Goal: Communication & Community: Ask a question

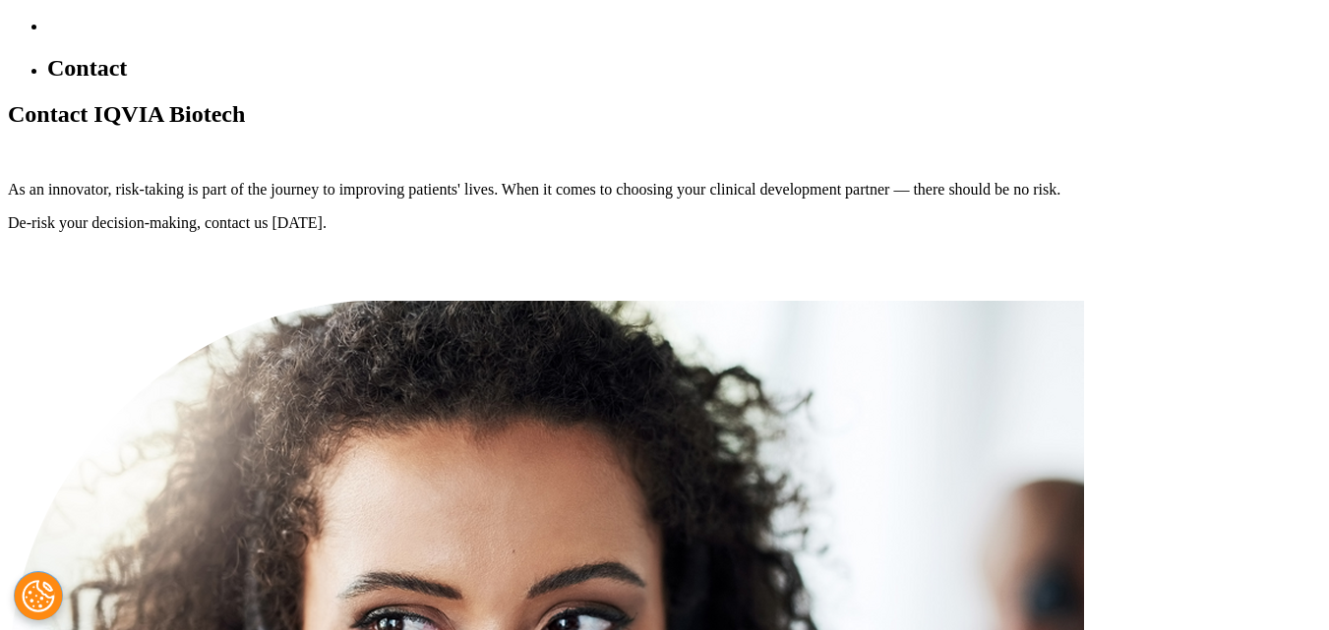
scroll to position [885, 0]
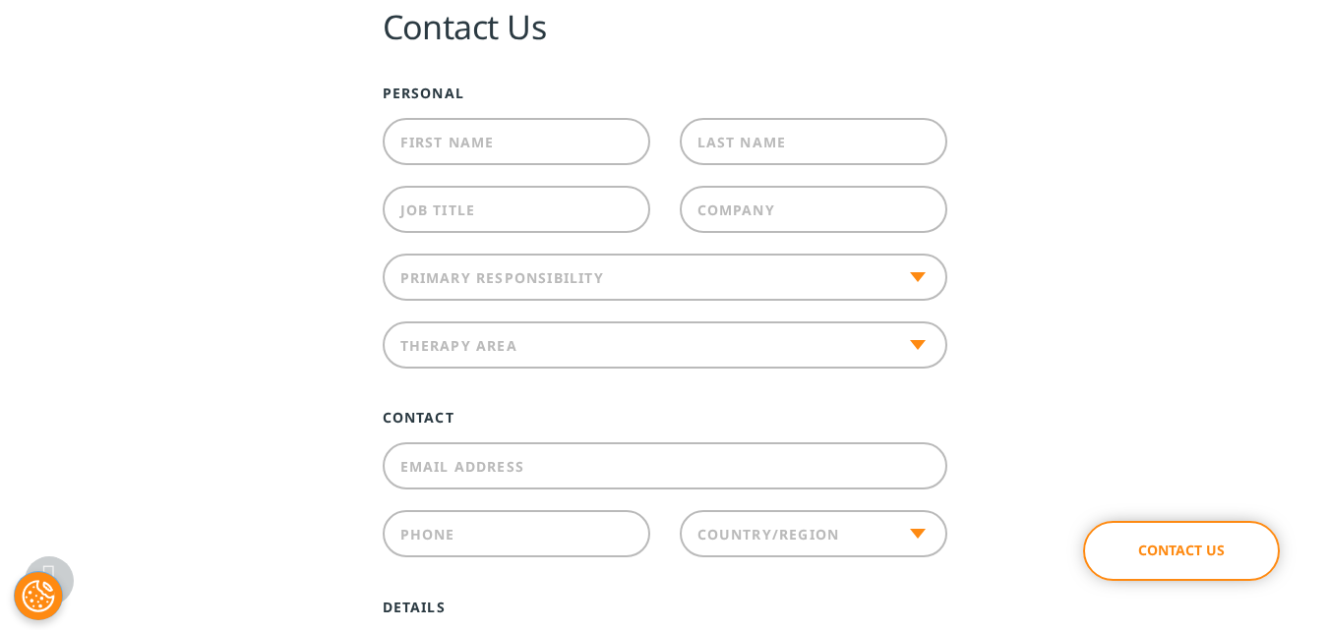
click at [517, 140] on input "First Name" at bounding box center [516, 141] width 267 height 47
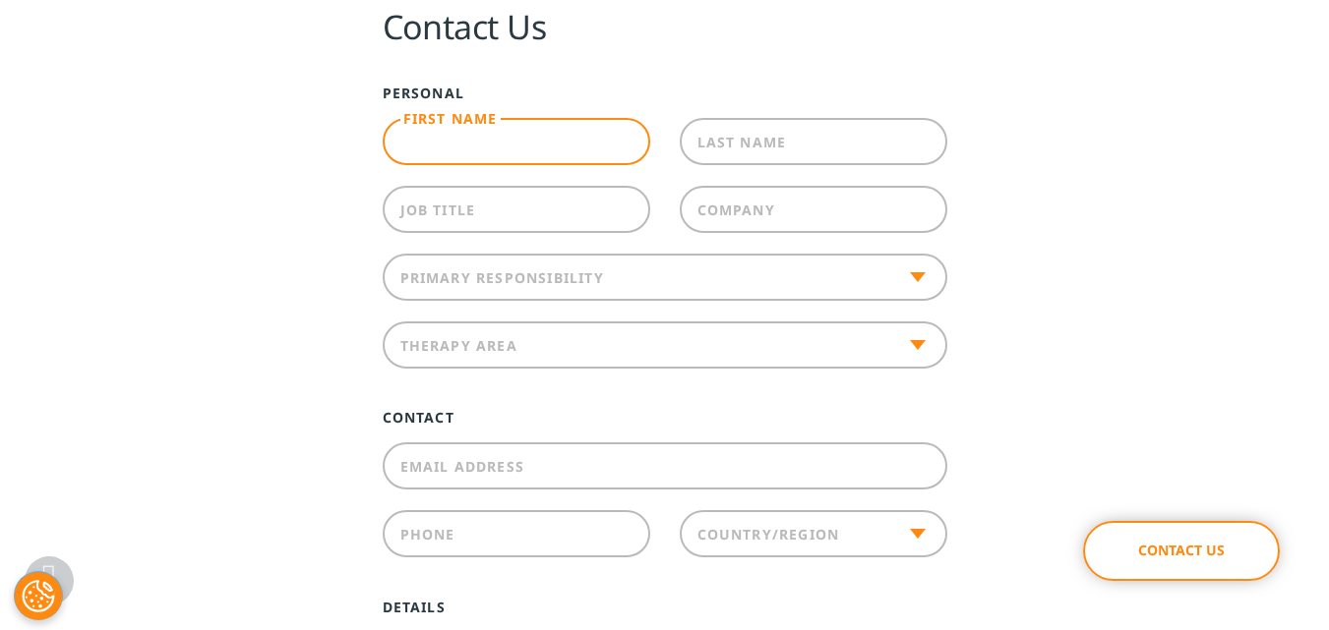
click at [753, 133] on label "Last Name" at bounding box center [741, 141] width 89 height 19
click at [753, 133] on input "Last Name" at bounding box center [813, 141] width 267 height 47
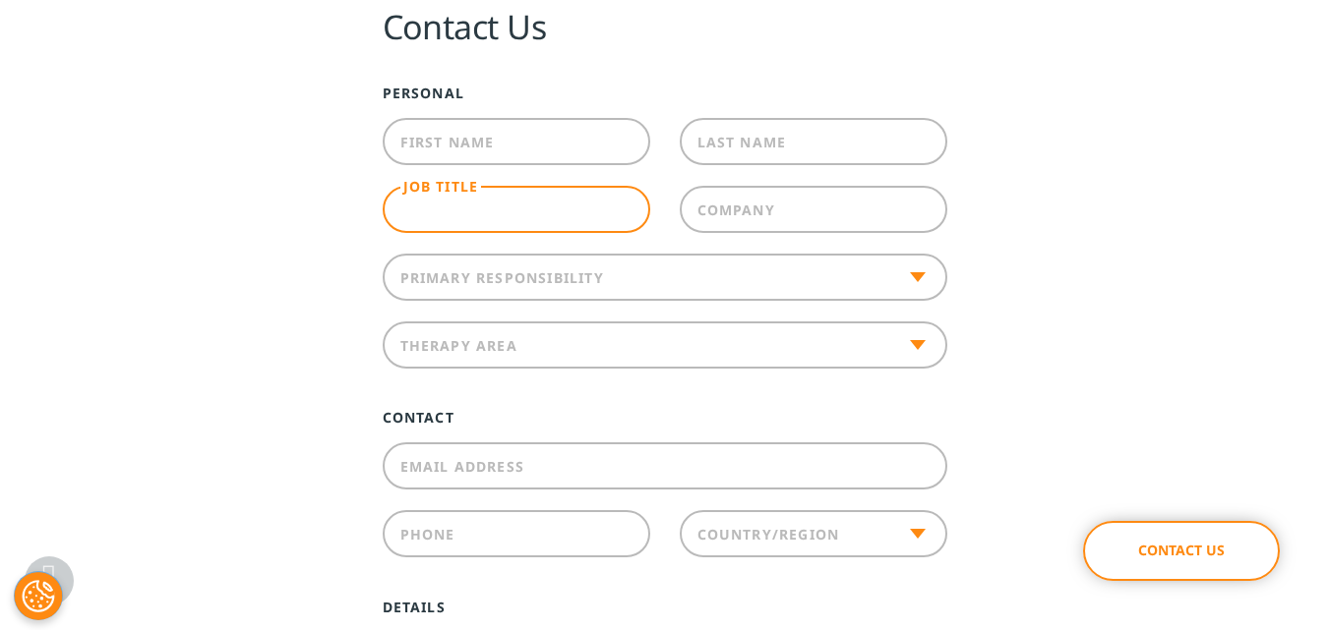
click at [531, 225] on input "Job Title" at bounding box center [516, 209] width 267 height 47
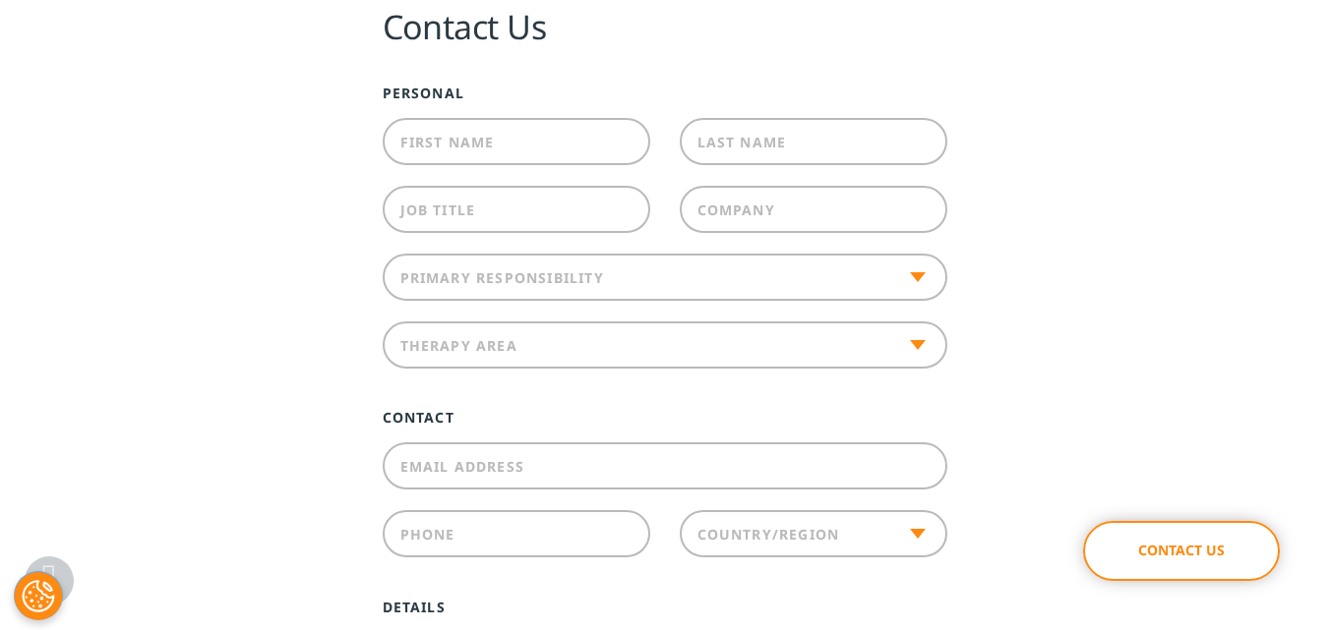
click at [720, 215] on label "Company" at bounding box center [736, 209] width 78 height 19
click at [720, 215] on input "Company" at bounding box center [813, 209] width 267 height 47
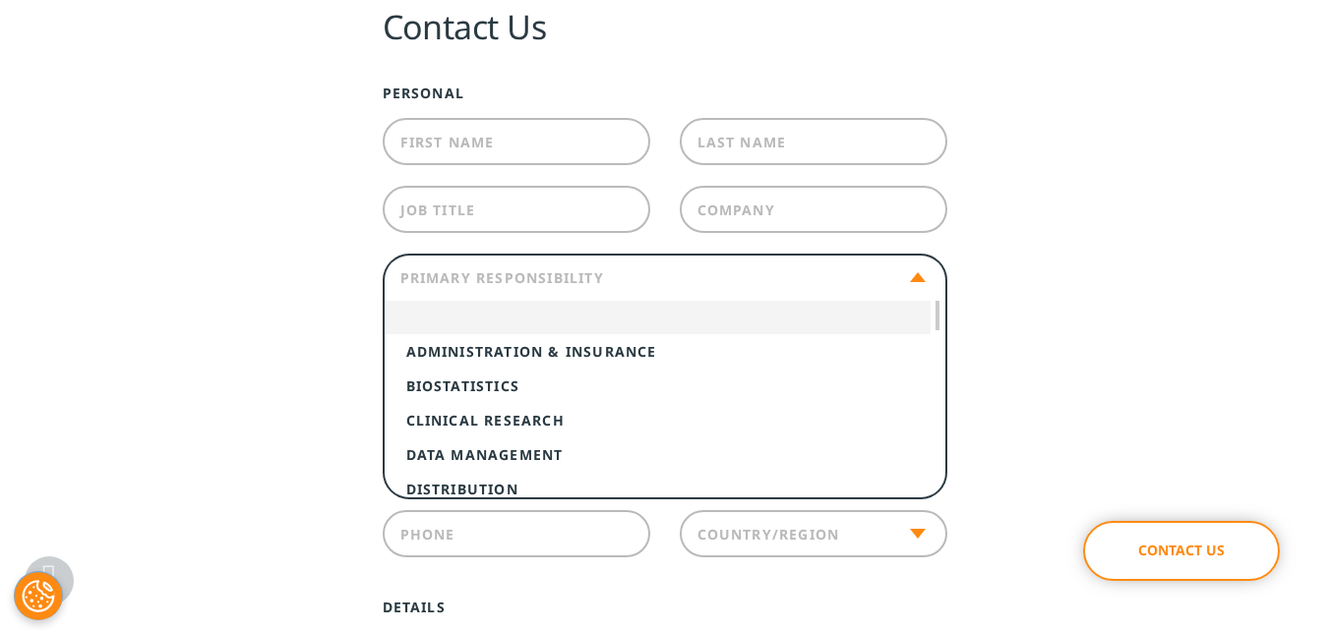
click at [639, 273] on span at bounding box center [665, 277] width 564 height 47
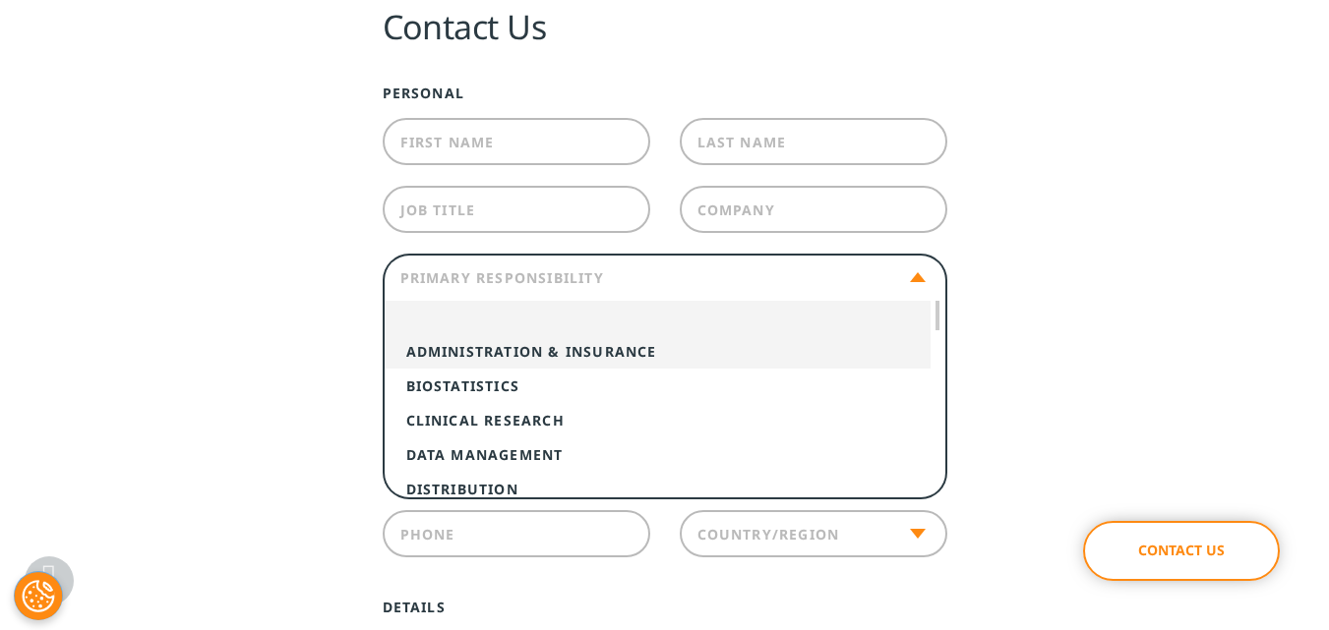
select select "AdministrationInsurance"
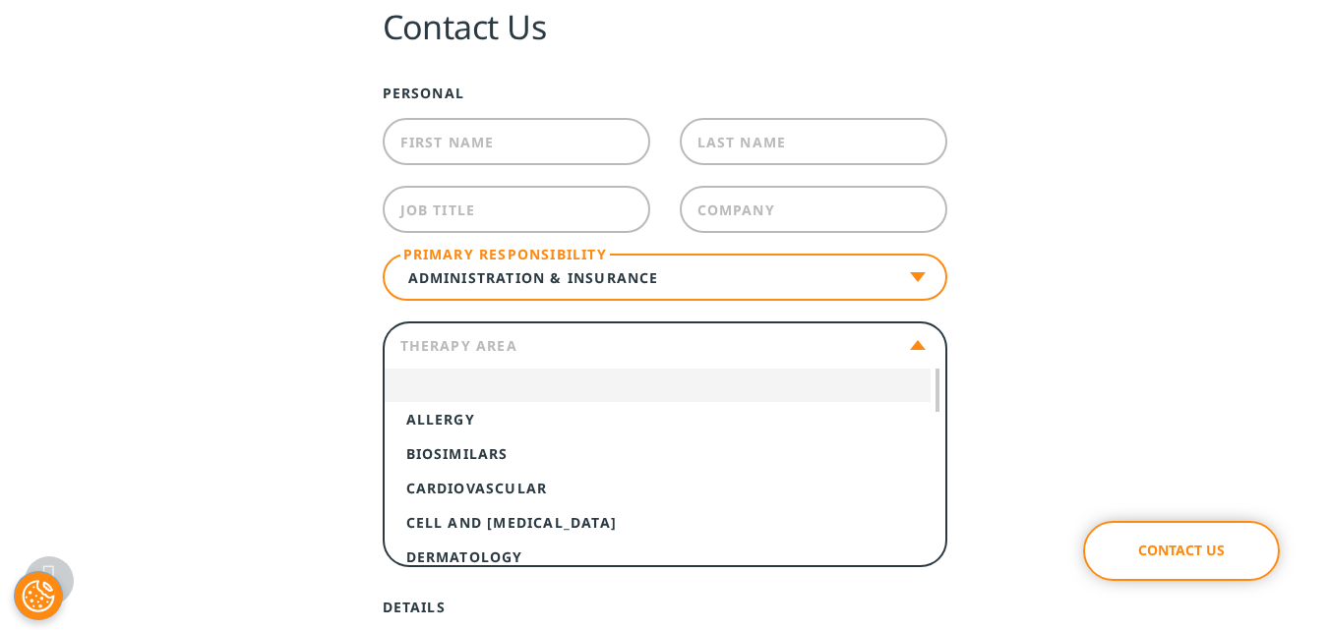
click at [593, 348] on span at bounding box center [665, 345] width 564 height 47
select select "Cardiovascular"
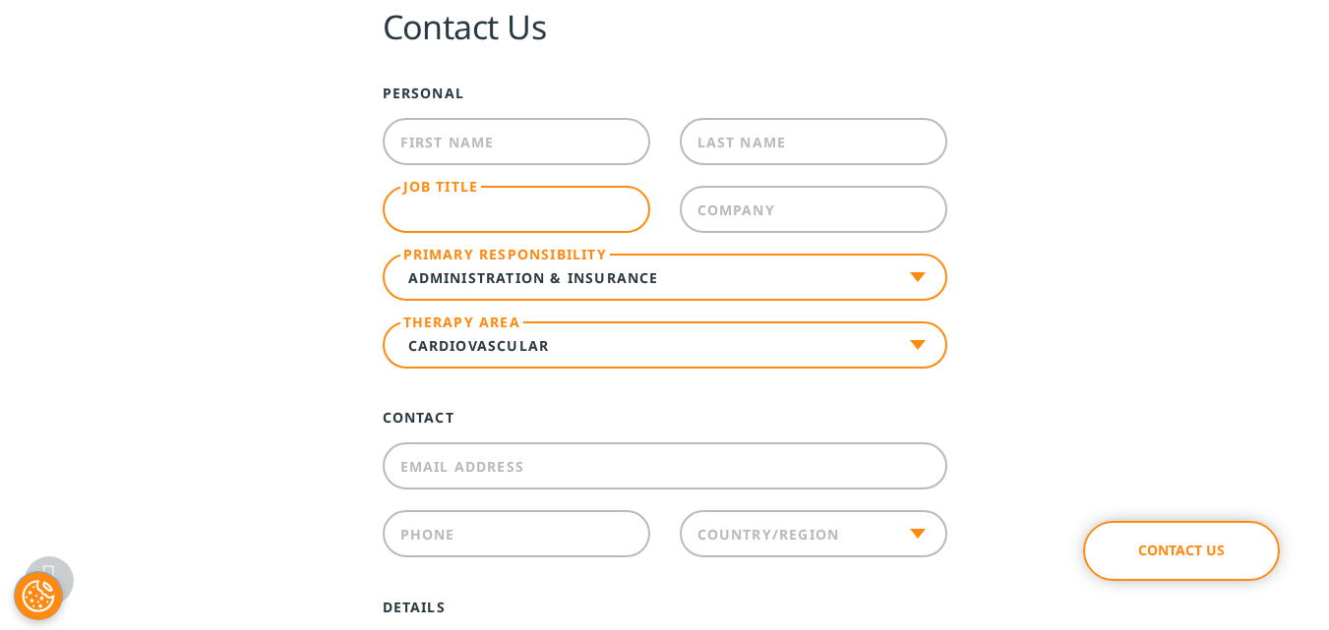
click at [487, 208] on input "Job Title" at bounding box center [516, 209] width 267 height 47
click at [498, 143] on input "First Name" at bounding box center [516, 141] width 267 height 47
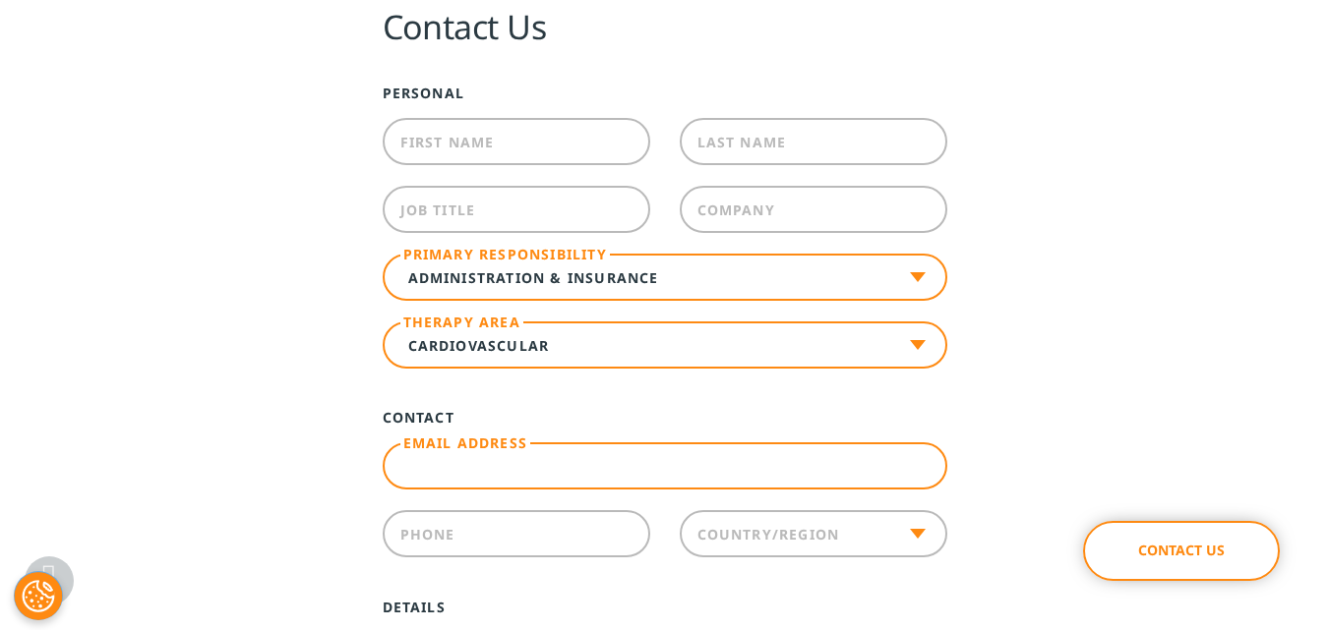
click at [550, 462] on input "Email Address" at bounding box center [665, 466] width 564 height 47
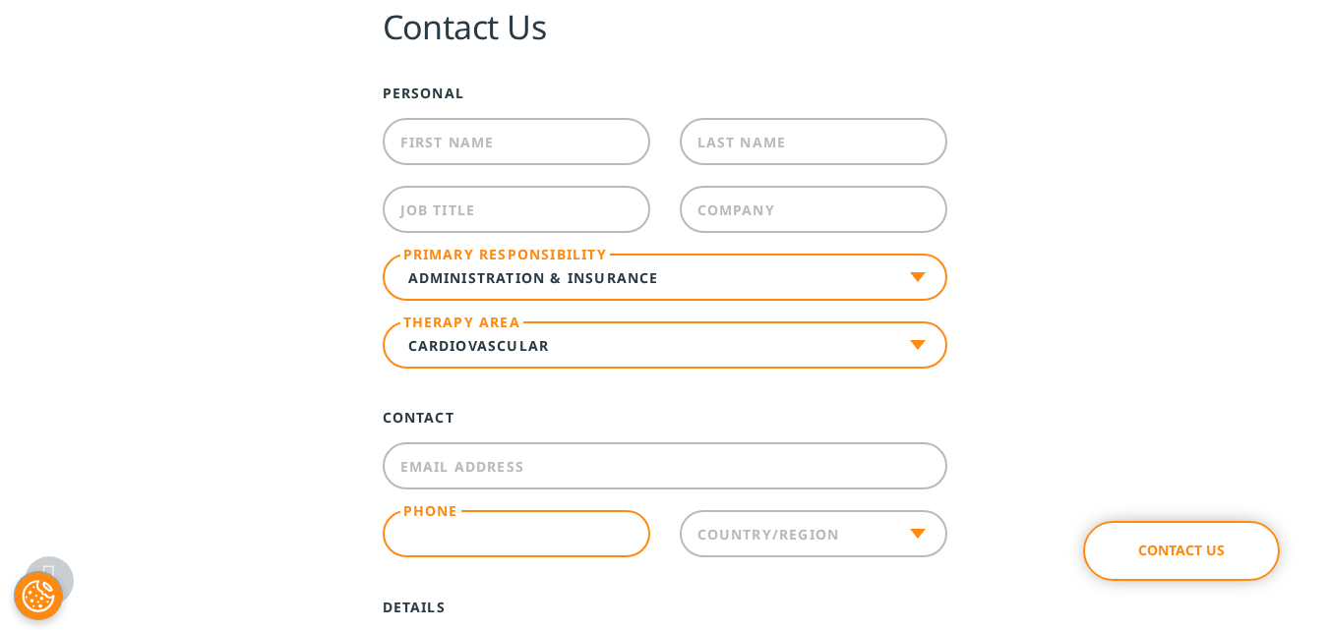
drag, startPoint x: 538, startPoint y: 531, endPoint x: 862, endPoint y: 544, distance: 324.8
click at [538, 531] on input "Phone" at bounding box center [516, 533] width 267 height 47
click at [862, 544] on span at bounding box center [813, 533] width 267 height 47
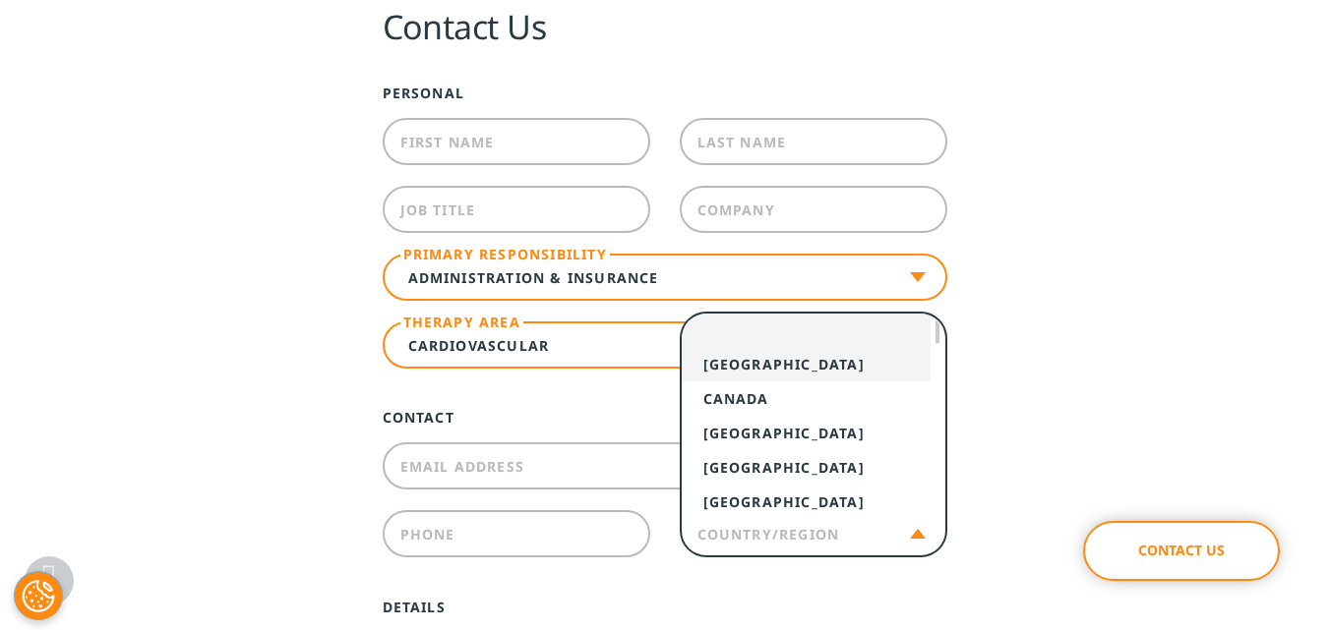
select select "[GEOGRAPHIC_DATA]"
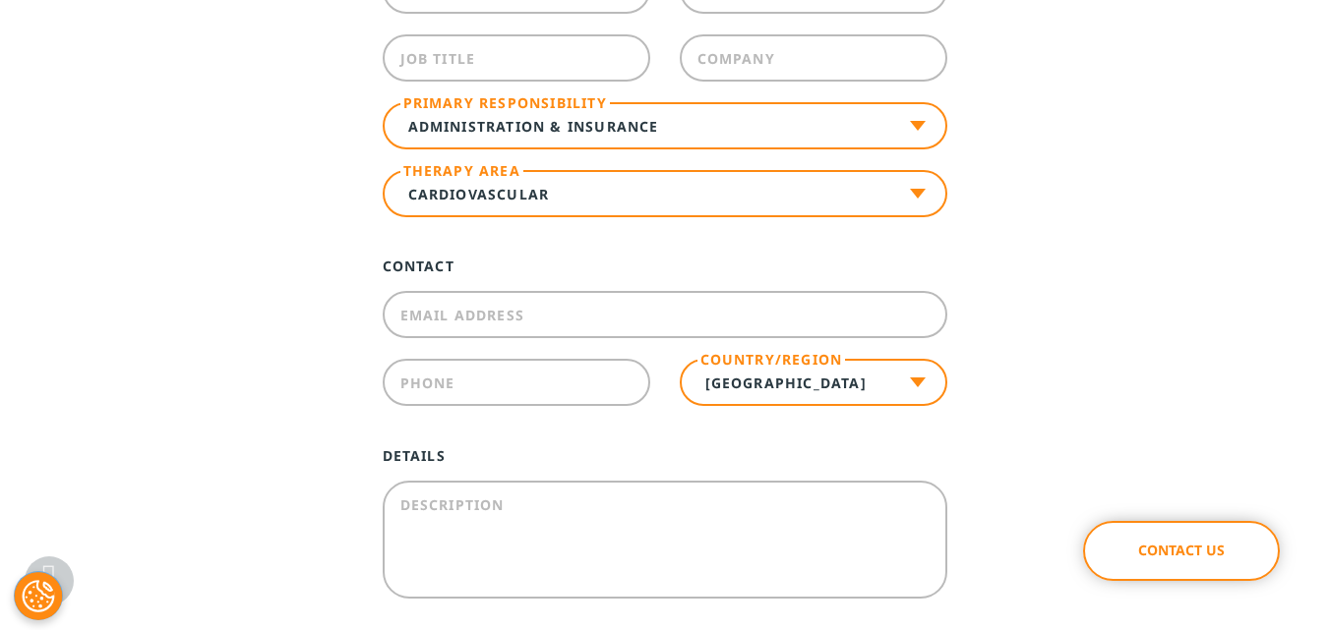
scroll to position [1082, 0]
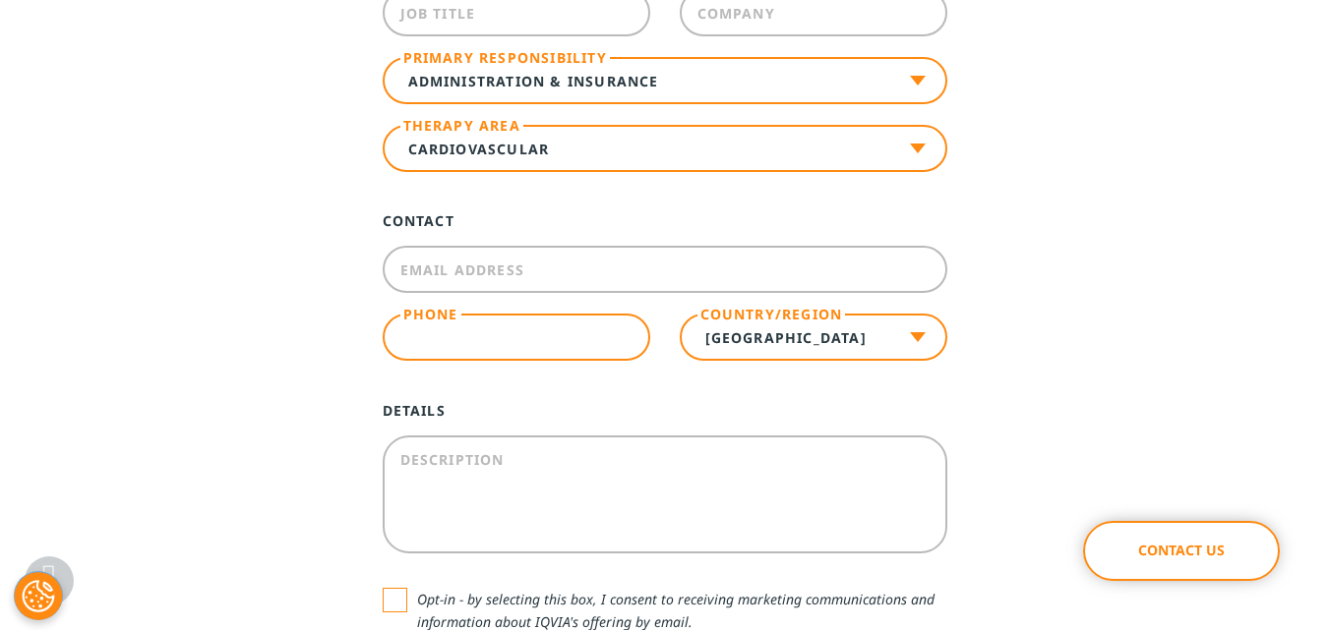
click at [549, 334] on input "Phone" at bounding box center [516, 337] width 267 height 47
type input "724437200685"
type input "Juli"
type input "[PERSON_NAME]"
type input "Company name 360 Capital Funding"
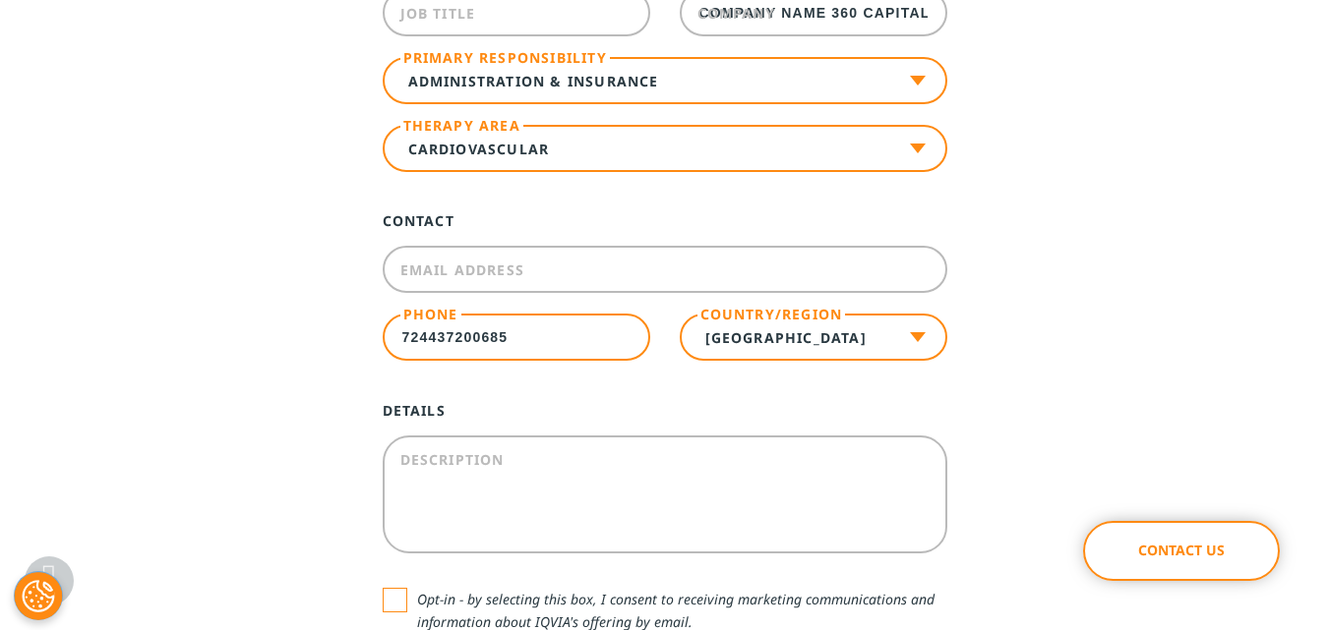
type input "[EMAIL_ADDRESS][PERSON_NAME][DOMAIN_NAME]"
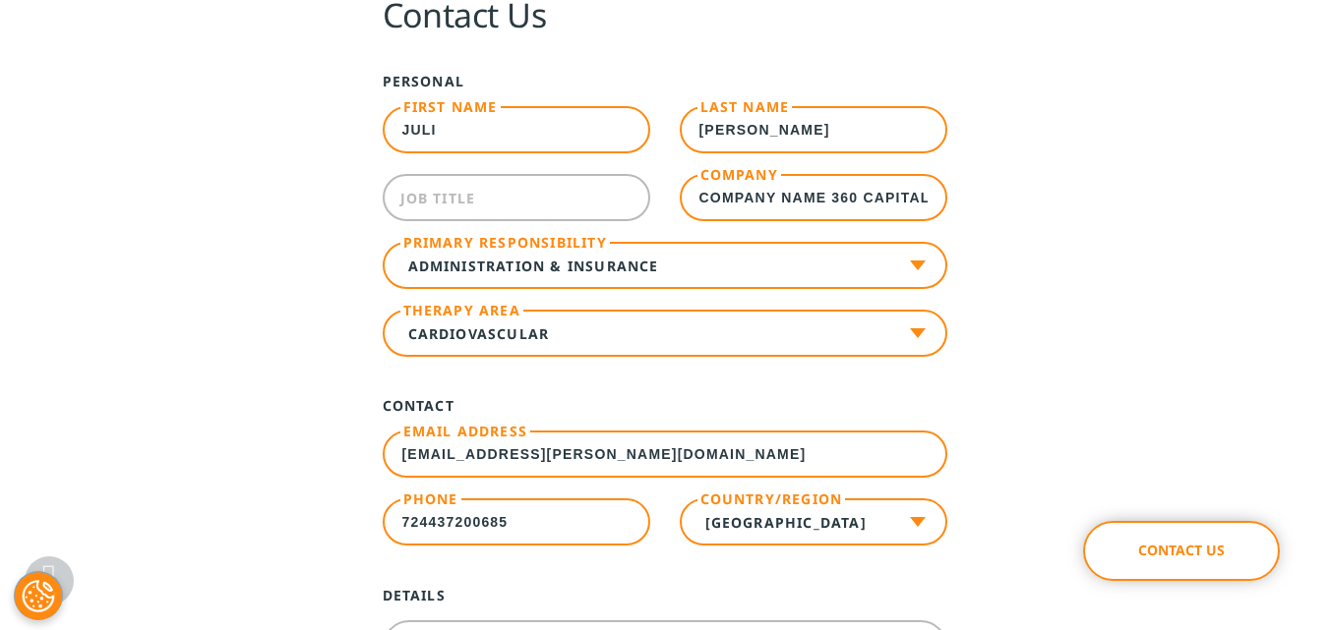
scroll to position [885, 0]
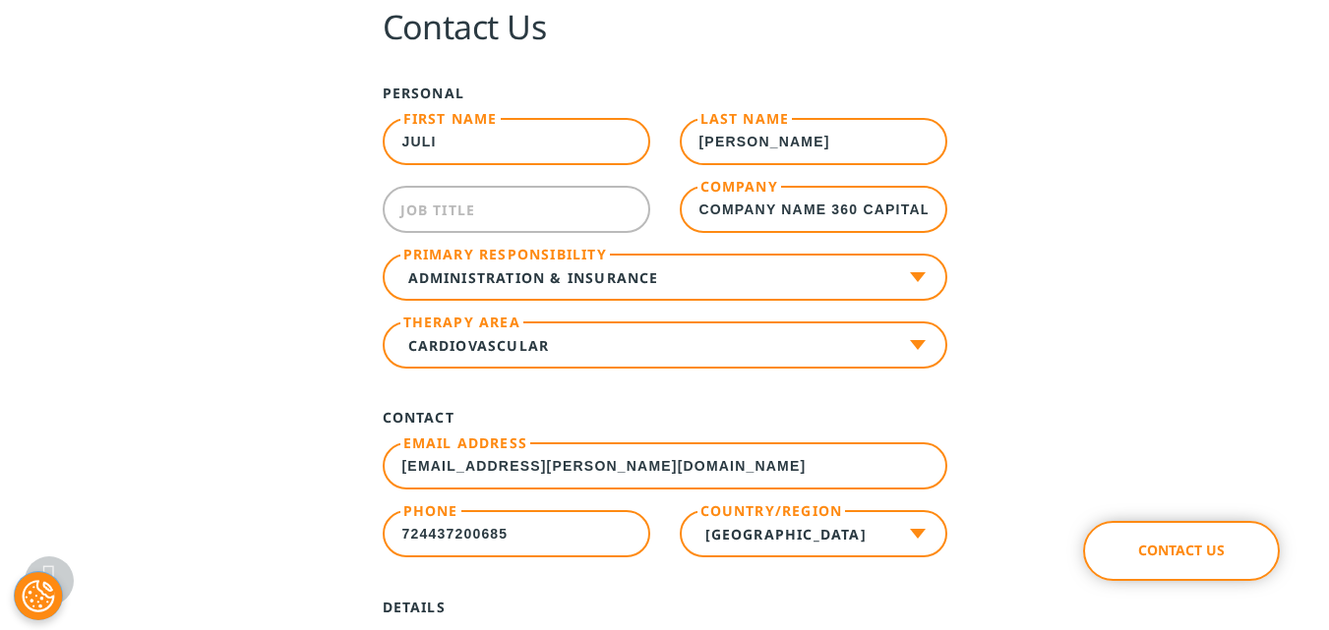
click at [856, 208] on input "Company name 360 Capital Funding" at bounding box center [813, 209] width 267 height 47
type input "360 Capital Funding"
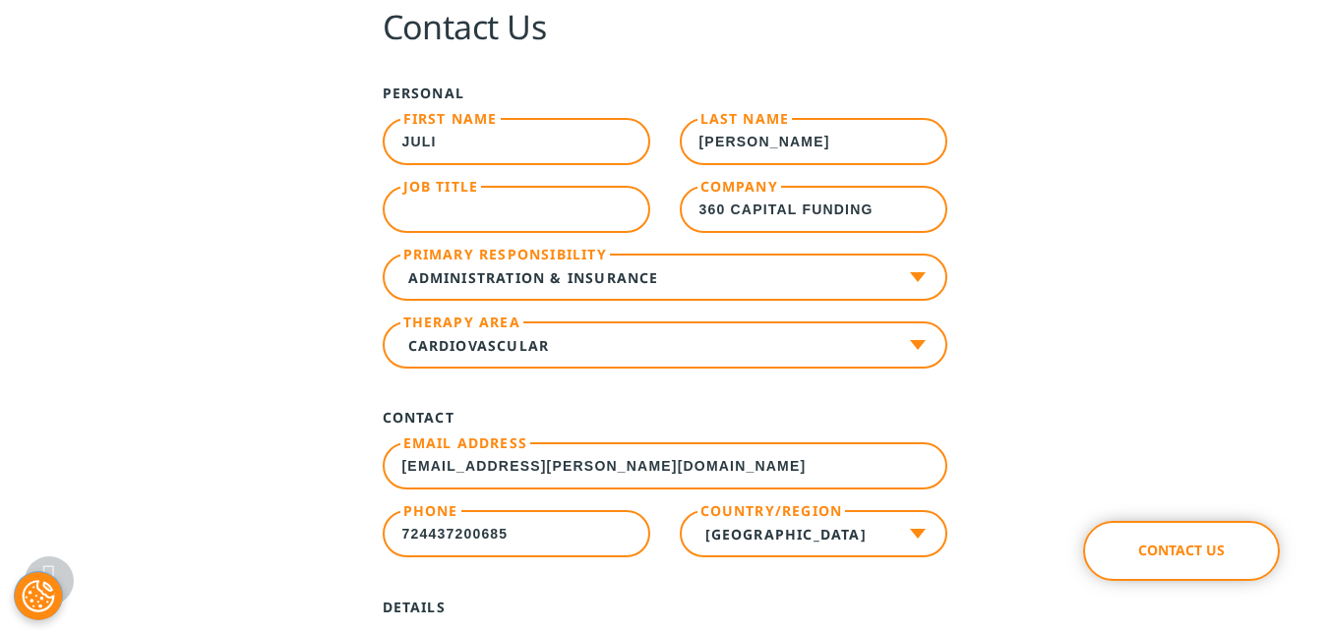
click at [500, 193] on input "Job Title" at bounding box center [516, 209] width 267 height 47
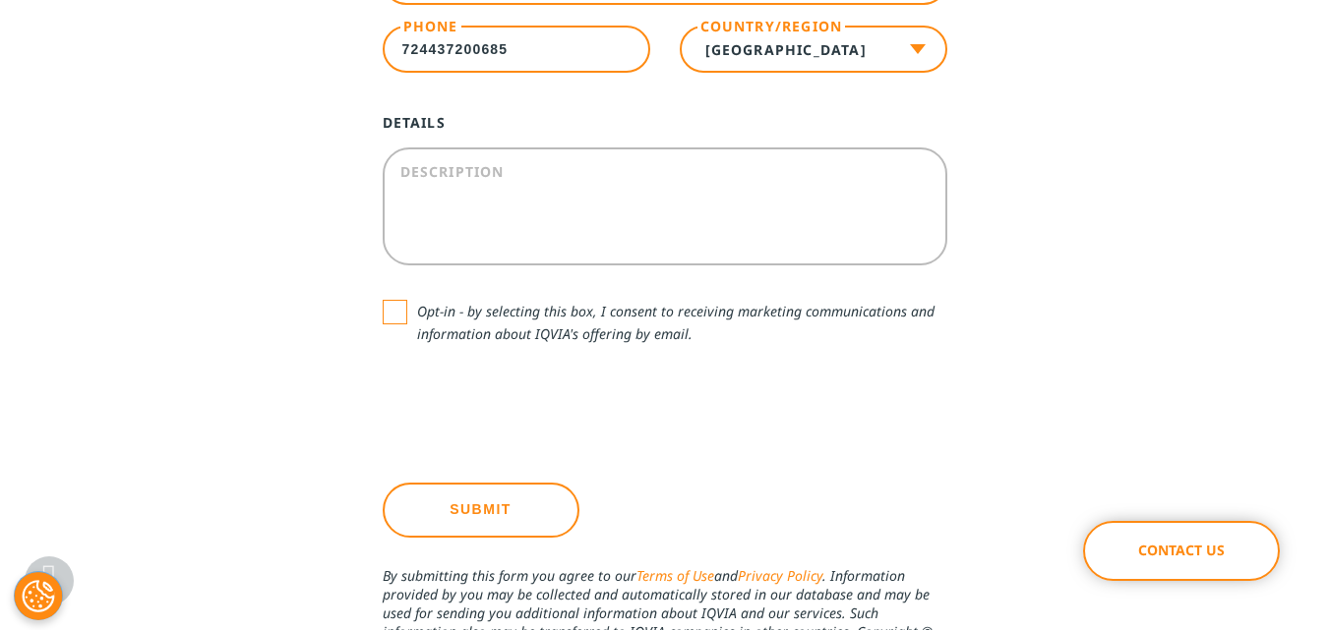
scroll to position [1377, 0]
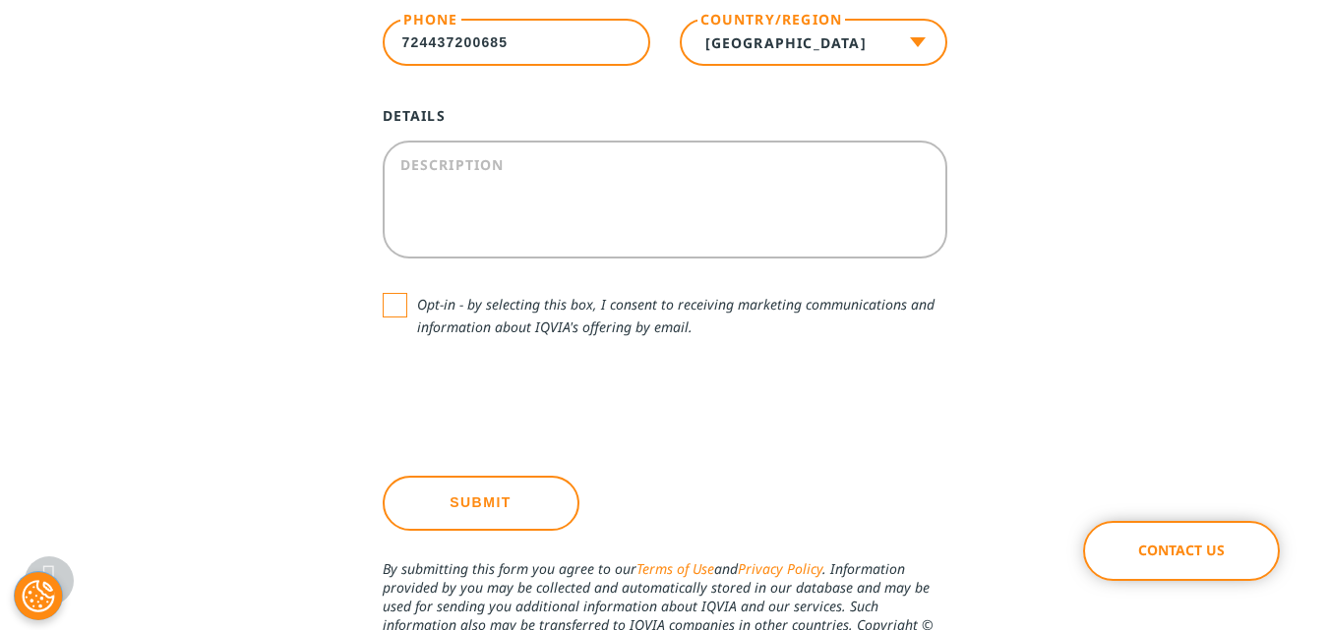
click at [1103, 219] on div "Contact Us Personal First Name [PERSON_NAME] Last Name [PERSON_NAME] Job Title …" at bounding box center [664, 83] width 1121 height 1250
click at [454, 160] on label "Description" at bounding box center [452, 163] width 104 height 19
click at [454, 160] on textarea "Description" at bounding box center [665, 200] width 564 height 118
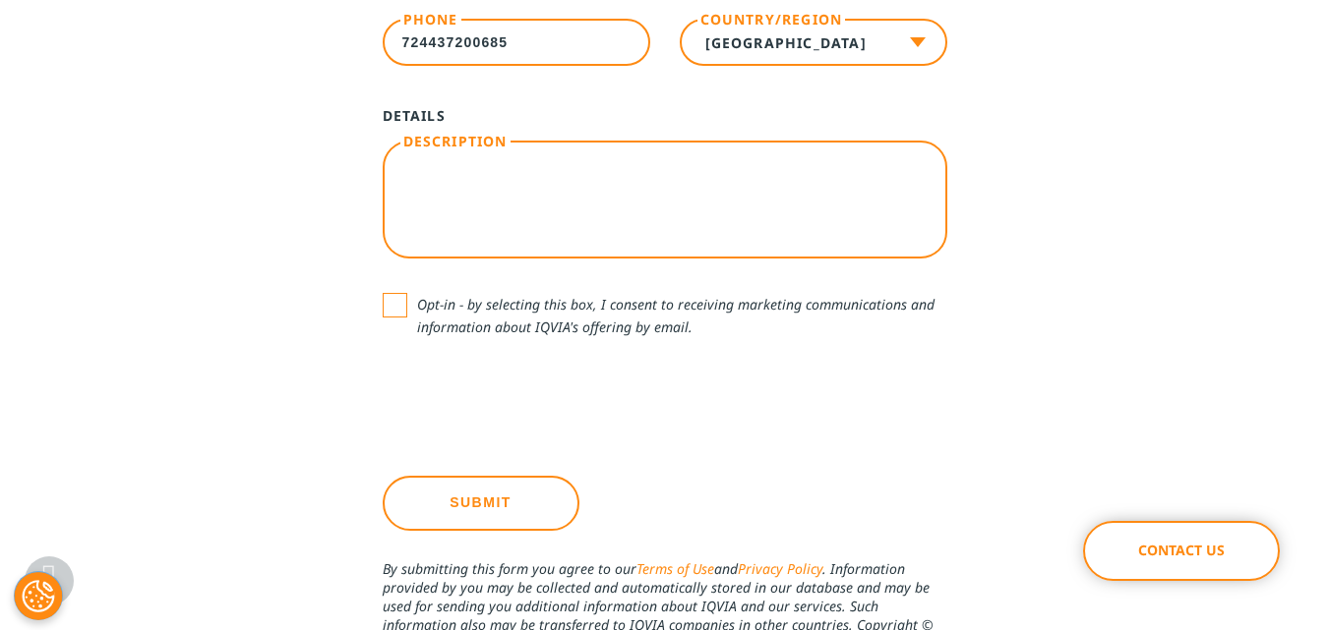
drag, startPoint x: 454, startPoint y: 160, endPoint x: 417, endPoint y: 182, distance: 43.2
click at [417, 182] on textarea "Description" at bounding box center [665, 200] width 564 height 118
paste textarea "Good Morning, My name is [PERSON_NAME], and I am reaching out on behalf of 360 …"
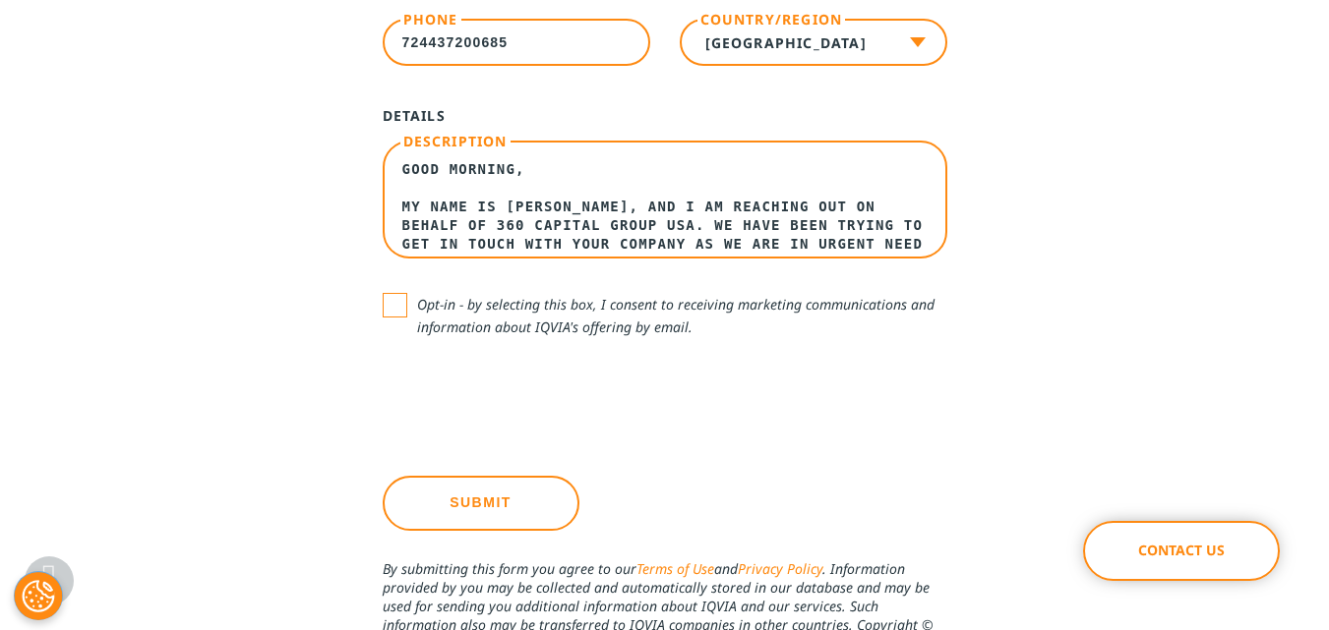
scroll to position [314, 0]
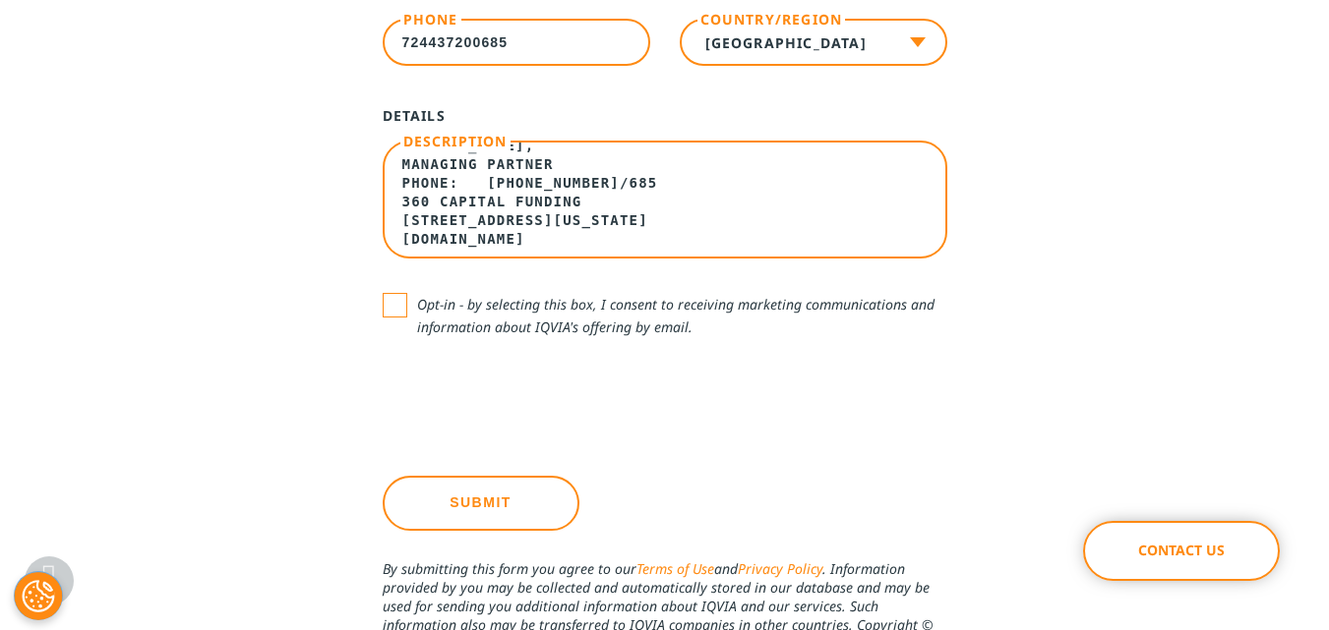
click at [495, 159] on textarea "Good Morning, My name is [PERSON_NAME], and I am reaching out on behalf of 360 …" at bounding box center [665, 200] width 564 height 118
click at [495, 158] on textarea "Good Morning, My name is [PERSON_NAME], and I am reaching out on behalf of 360 …" at bounding box center [665, 200] width 564 height 118
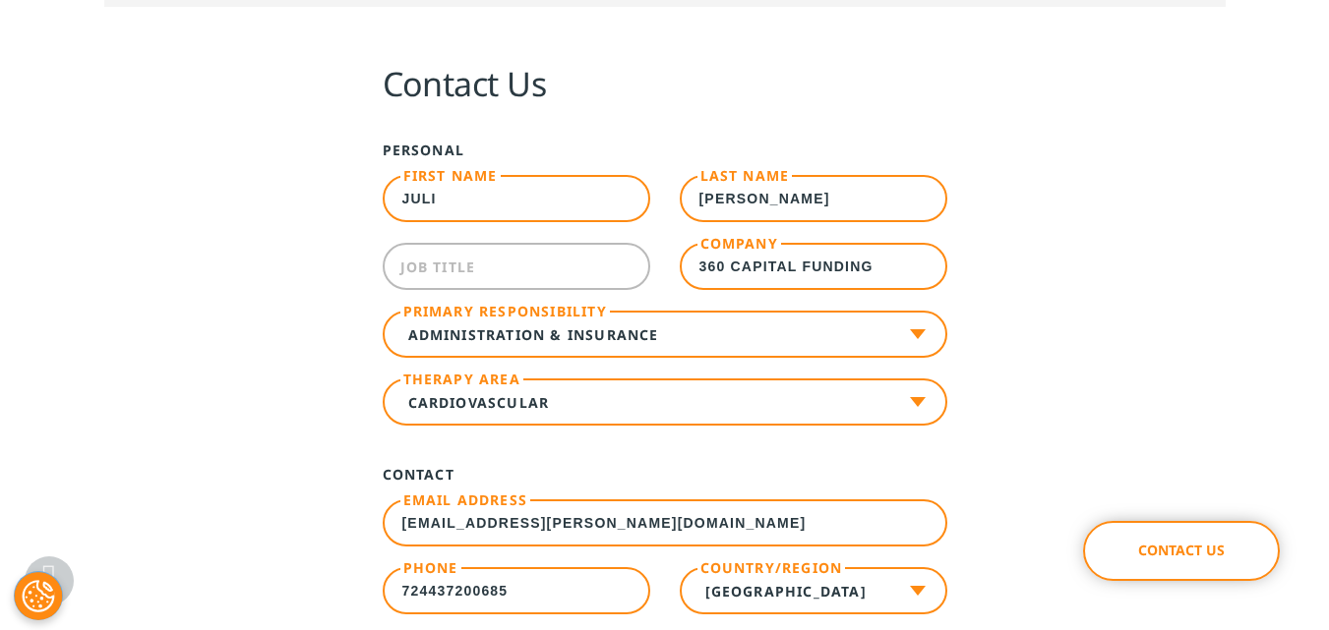
scroll to position [787, 0]
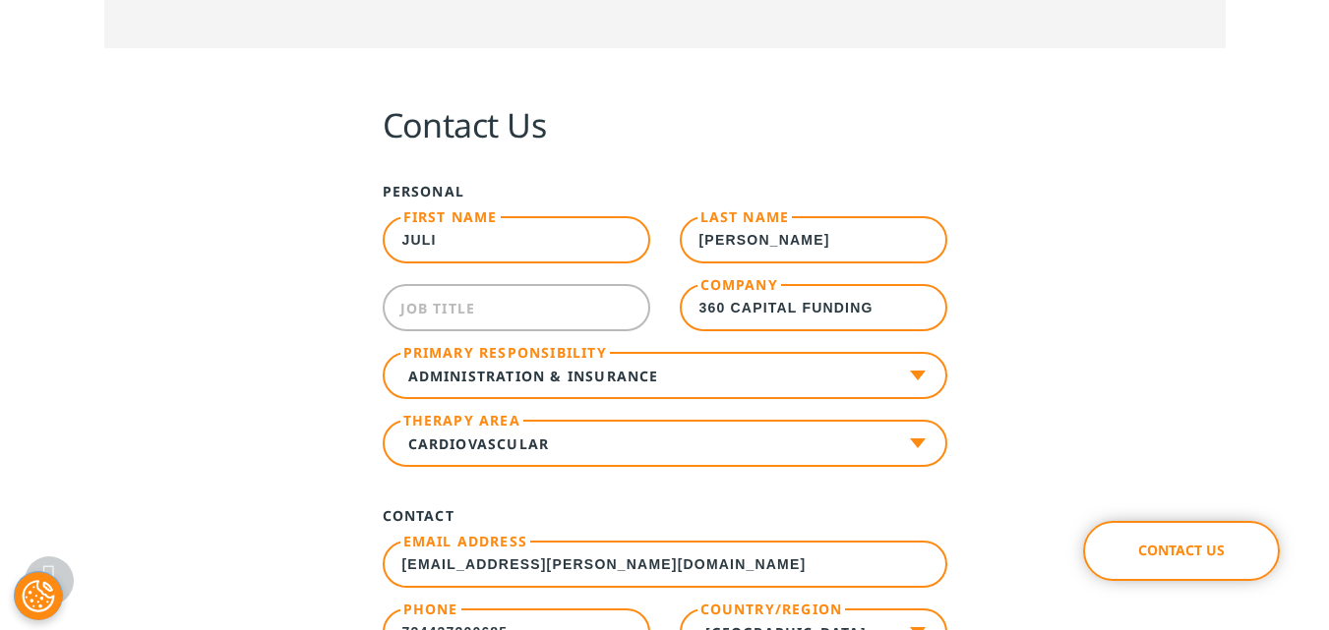
type textarea "Good Morning, My name is [PERSON_NAME], and I am reaching out on behalf of 360 …"
click at [465, 300] on label "Job Title" at bounding box center [438, 307] width 76 height 19
click at [465, 300] on input "Job Title" at bounding box center [516, 307] width 267 height 47
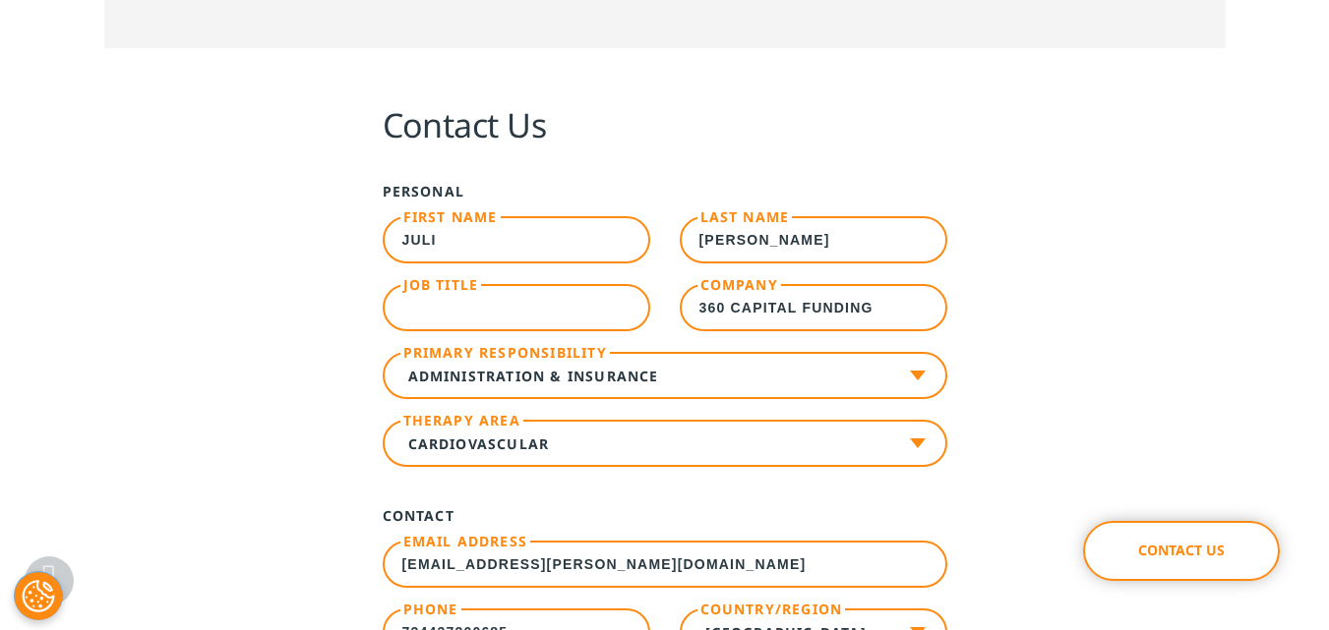
paste input "Managing Partner"
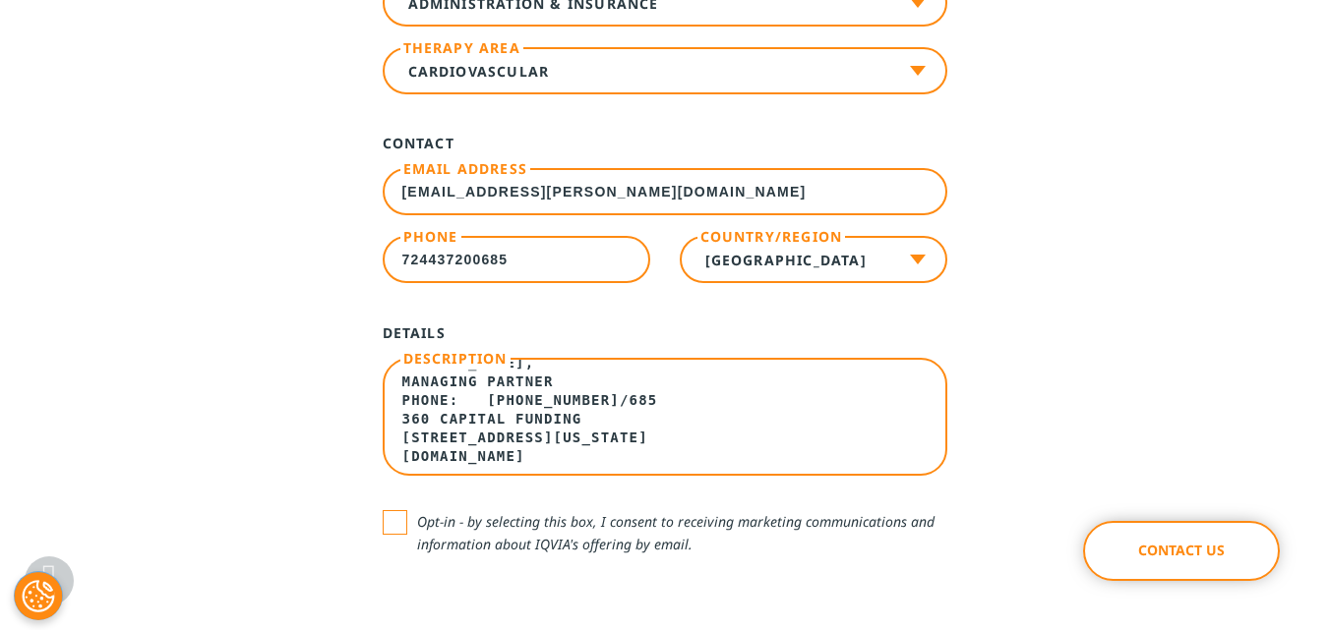
scroll to position [1278, 0]
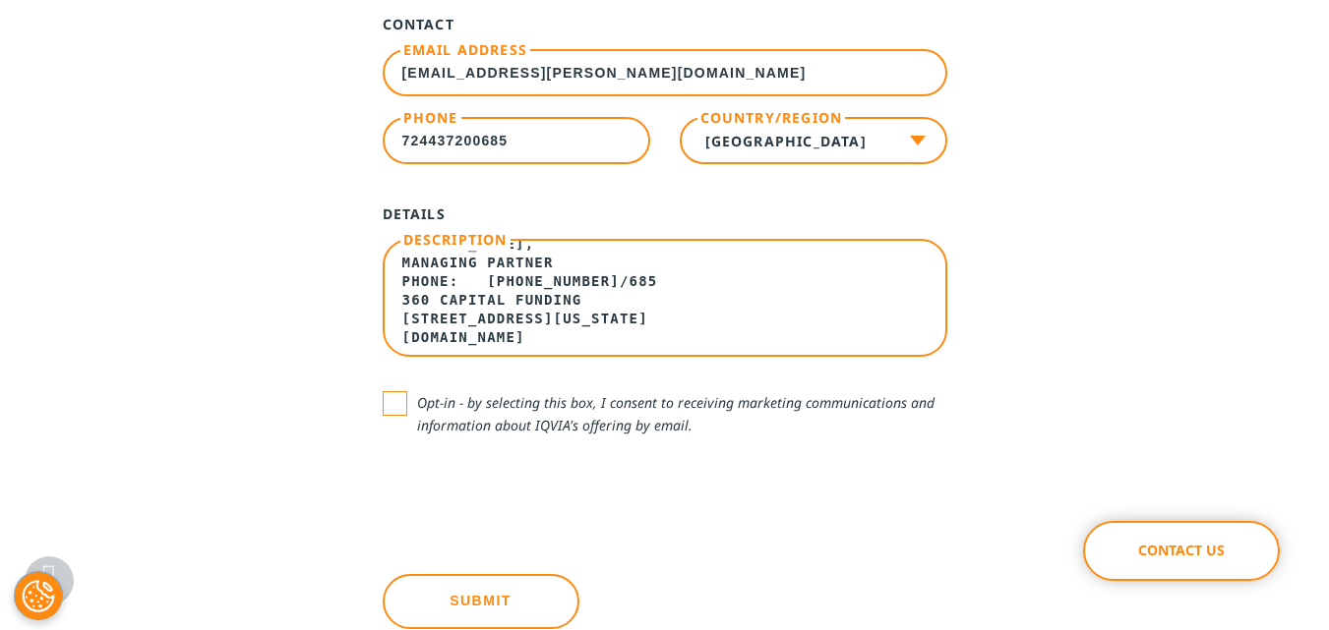
type input "Managing Partner"
click at [401, 407] on label "Opt-in - by selecting this box, I consent to receiving marketing communications…" at bounding box center [665, 413] width 564 height 45
click at [417, 391] on input "Opt-in - by selecting this box, I consent to receiving marketing communications…" at bounding box center [417, 391] width 0 height 0
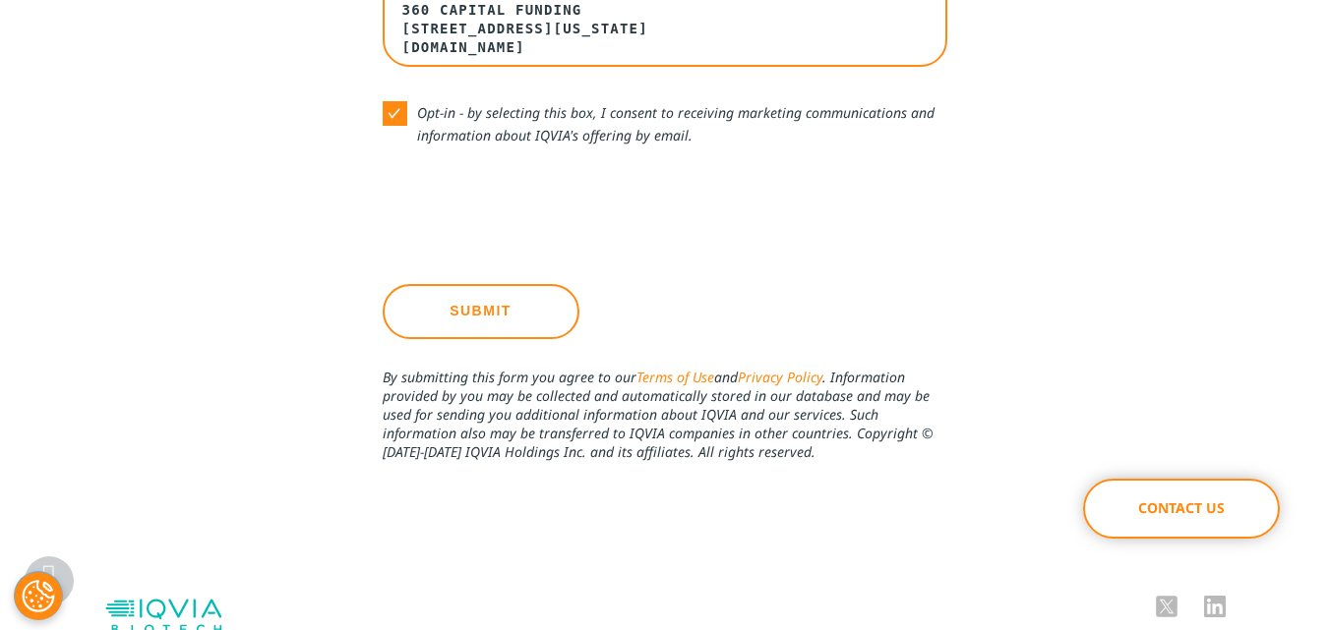
scroll to position [1573, 0]
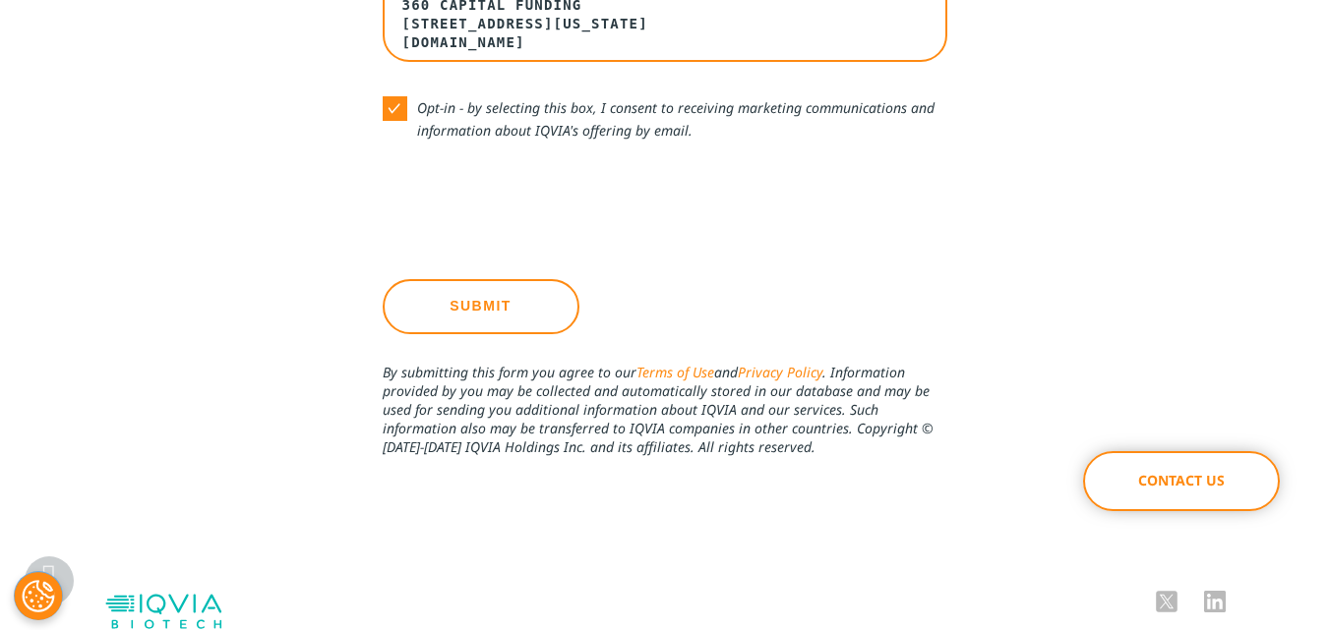
click at [528, 312] on input "Submit" at bounding box center [481, 306] width 197 height 55
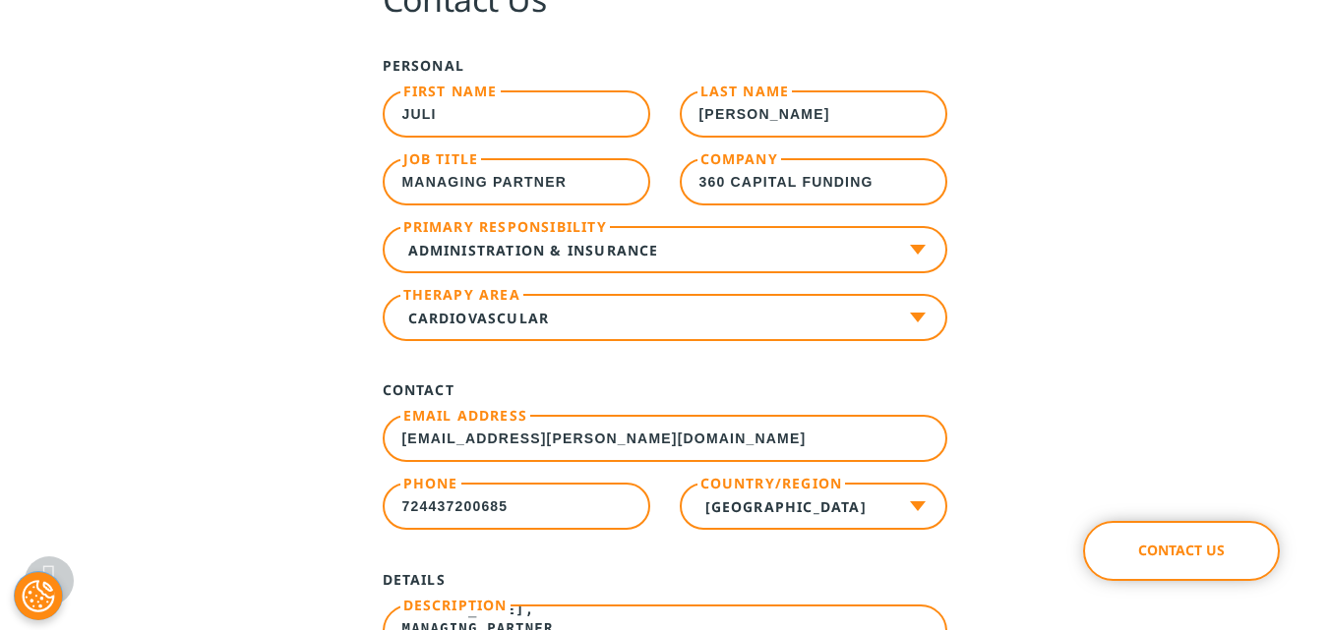
scroll to position [890, 0]
